Goal: Check status: Check status

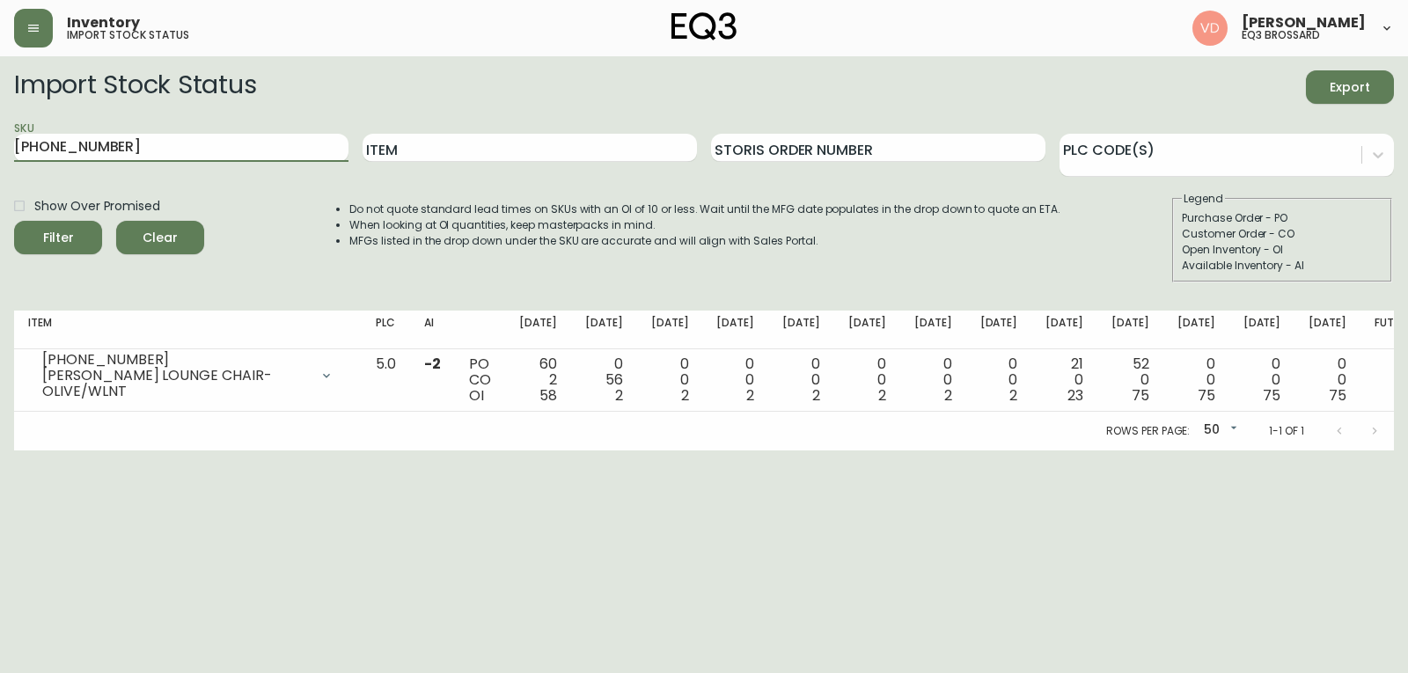
drag, startPoint x: 172, startPoint y: 148, endPoint x: 0, endPoint y: 130, distance: 173.4
click at [0, 130] on main "Import Stock Status Export SKU [PHONE_NUMBER] Item Storis Order Number PLC Code…" at bounding box center [704, 253] width 1408 height 394
type input "[PERSON_NAME]"
click at [14, 221] on button "Filter" at bounding box center [58, 237] width 88 height 33
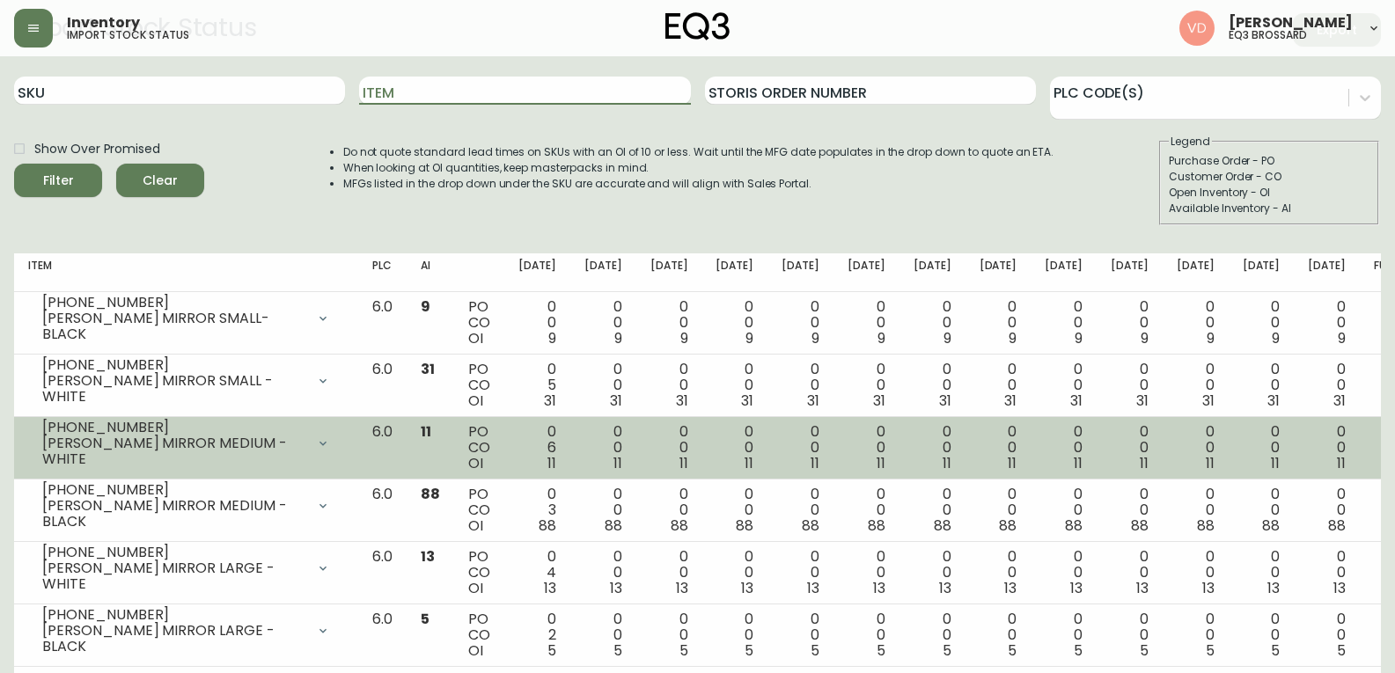
scroll to position [88, 0]
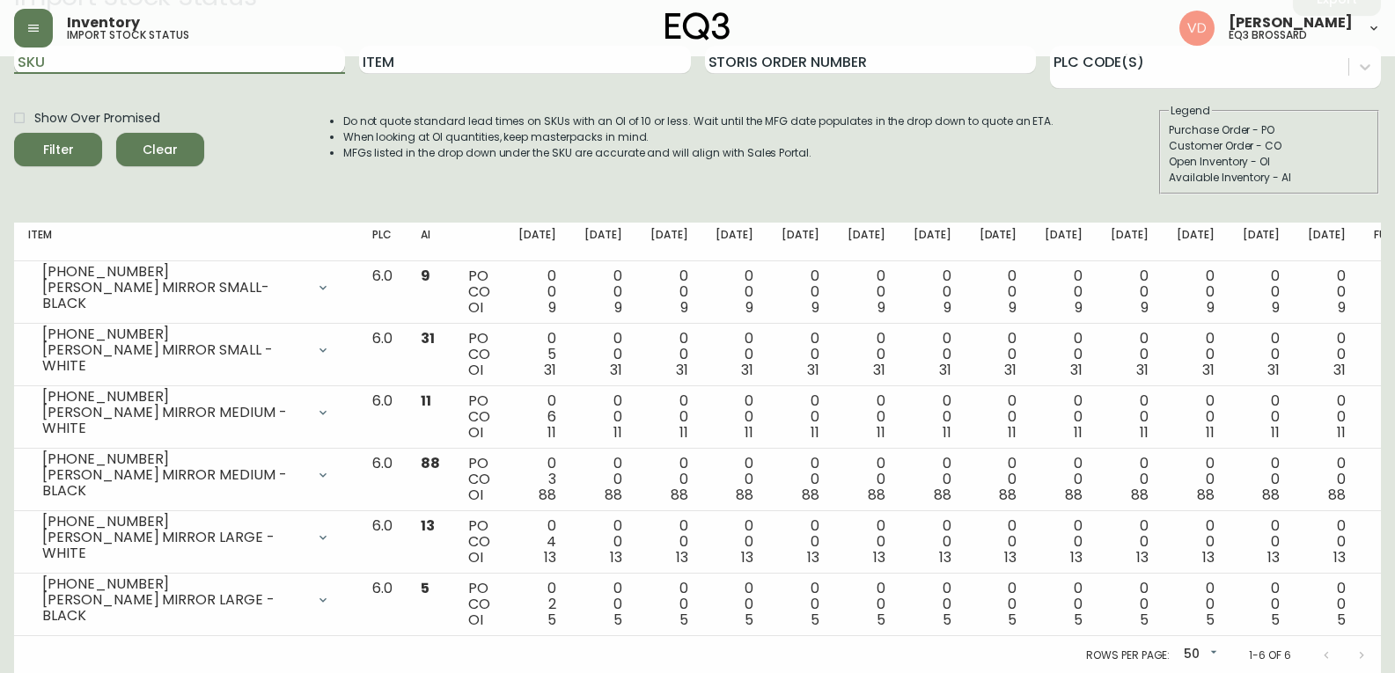
click at [160, 64] on input "SKU" at bounding box center [179, 60] width 331 height 28
paste input "[PHONE_NUMBER]"
type input "[PHONE_NUMBER]"
click at [14, 133] on button "Filter" at bounding box center [58, 149] width 88 height 33
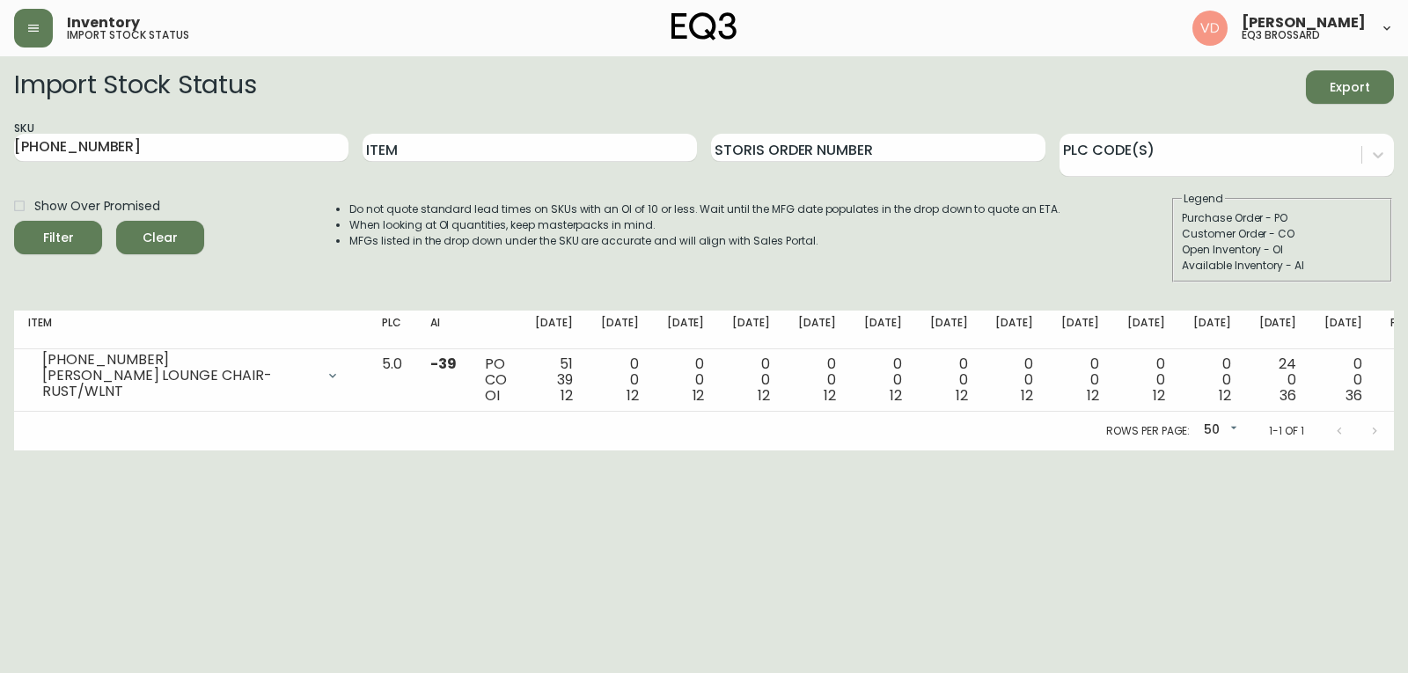
click at [114, 451] on html "Inventory import stock status [PERSON_NAME] eq3 [PERSON_NAME] Import Stock Stat…" at bounding box center [704, 225] width 1408 height 451
